Goal: Task Accomplishment & Management: Use online tool/utility

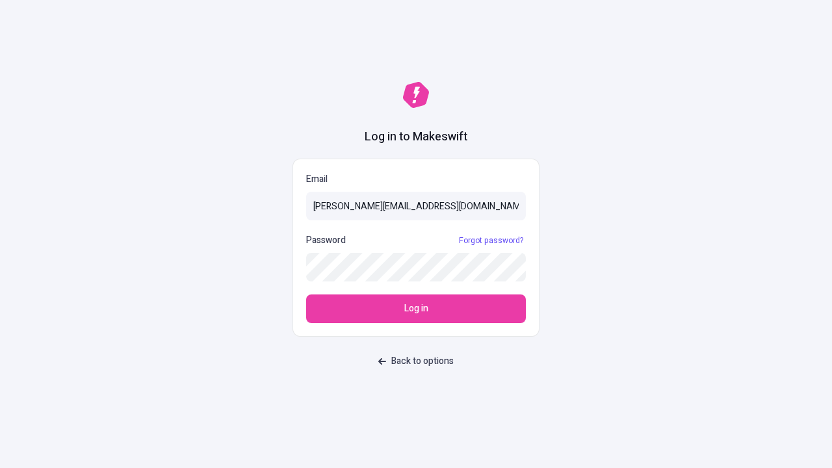
type input "[PERSON_NAME][EMAIL_ADDRESS][DOMAIN_NAME]"
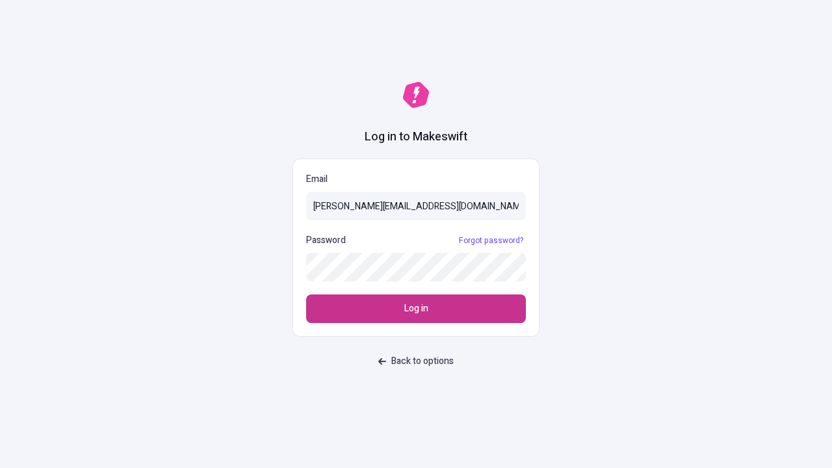
click at [416, 309] on span "Log in" at bounding box center [416, 309] width 24 height 14
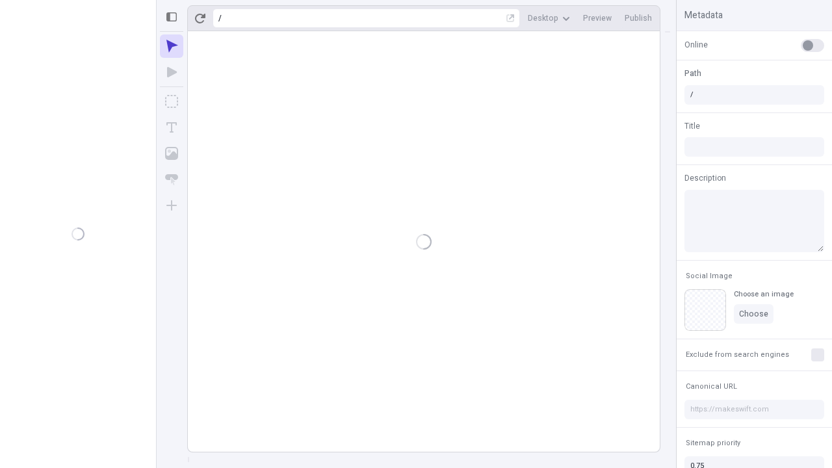
type input "/deep-link-tenuis"
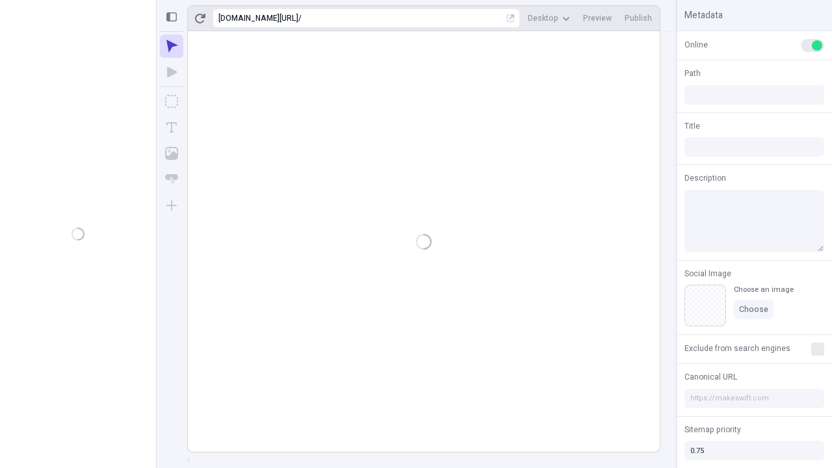
type input "/deep-link-tenuis"
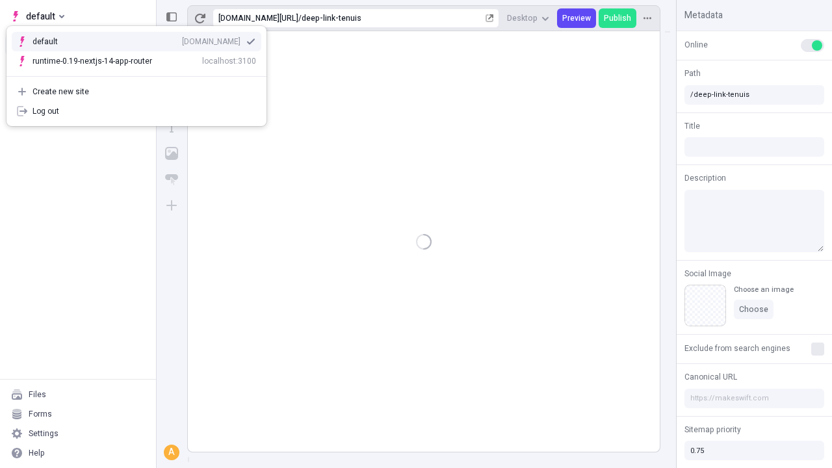
click at [182, 39] on div "qee9k4dy7d.staging.makeswift.site" at bounding box center [211, 41] width 59 height 10
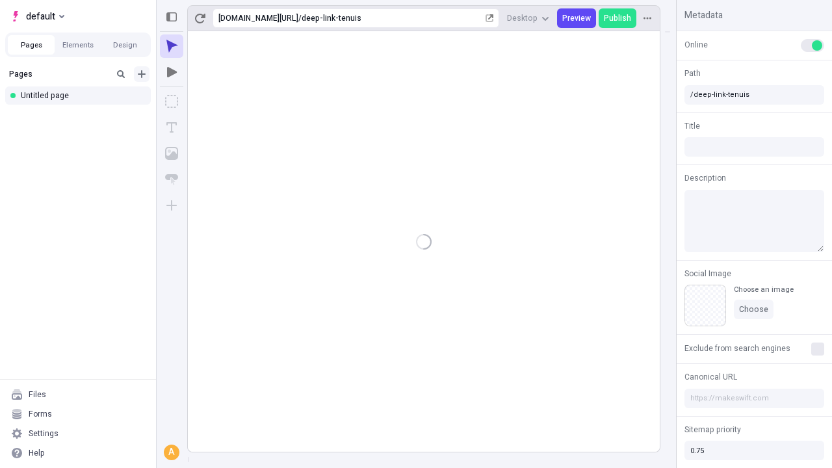
click at [142, 74] on icon "Add new" at bounding box center [142, 74] width 8 height 8
click at [82, 116] on div "Blank page" at bounding box center [82, 119] width 125 height 20
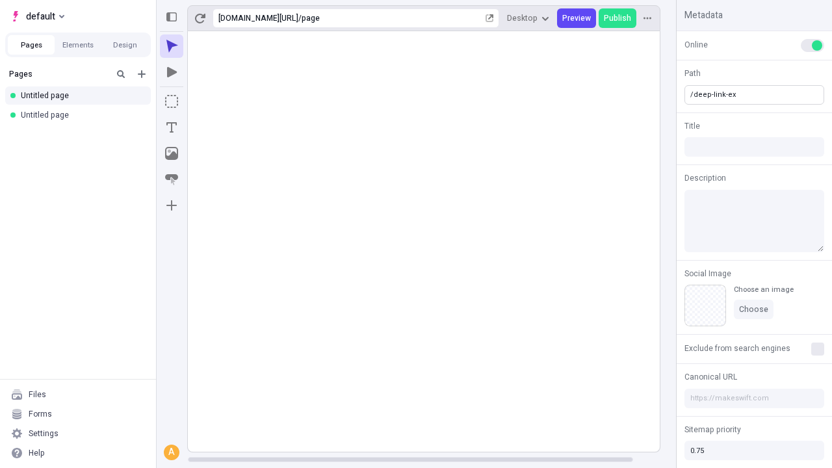
type input "/deep-link-ex"
click at [142, 74] on icon "Add new" at bounding box center [142, 74] width 8 height 8
click at [82, 116] on div "Blank page" at bounding box center [82, 117] width 125 height 20
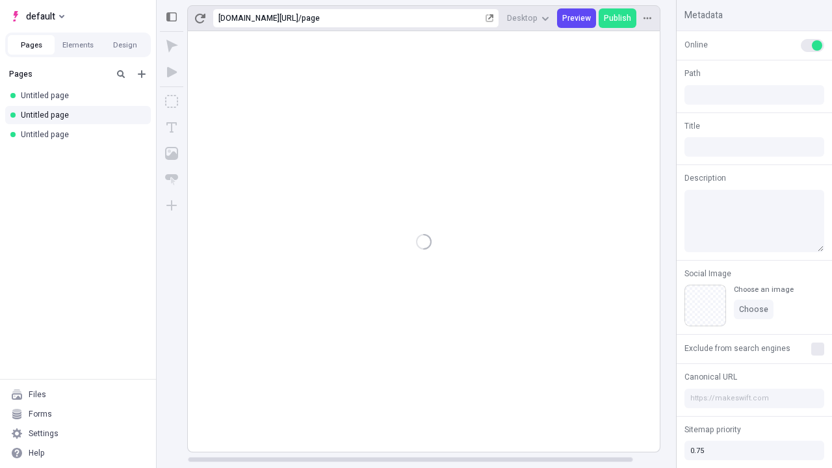
type input "/page"
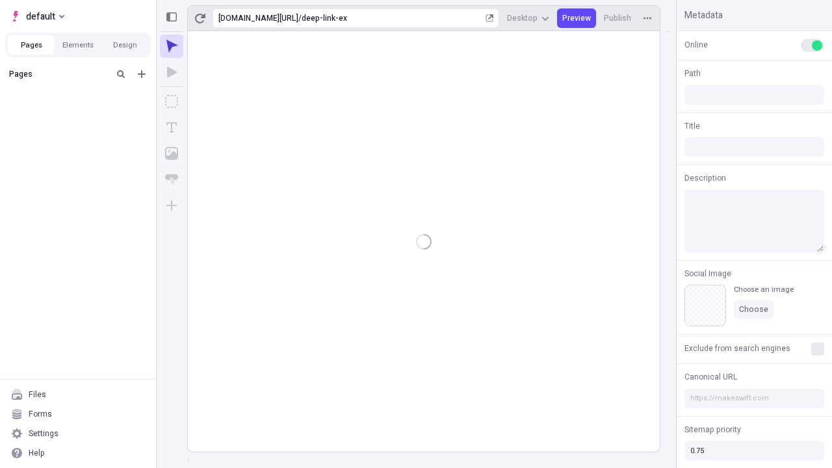
type input "/deep-link-ex"
